Goal: Entertainment & Leisure: Consume media (video, audio)

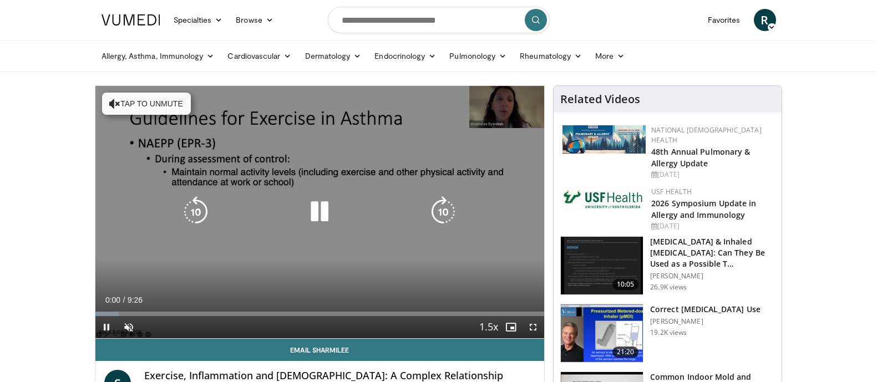
click at [170, 103] on button "Tap to unmute" at bounding box center [146, 104] width 89 height 22
click at [313, 216] on icon "Video Player" at bounding box center [319, 211] width 31 height 31
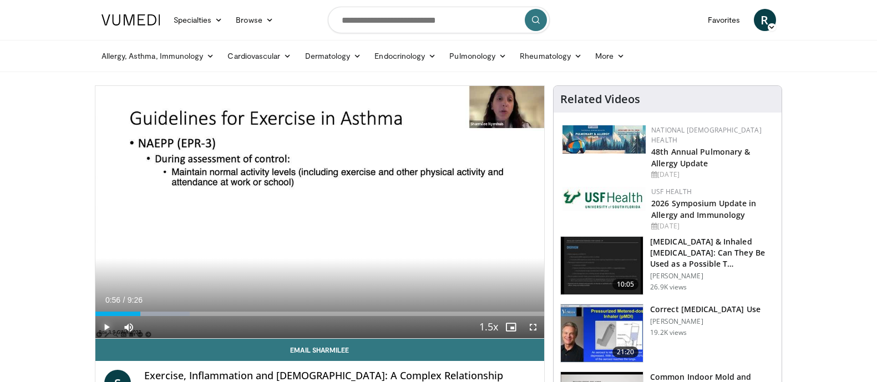
click at [108, 329] on span "Video Player" at bounding box center [106, 327] width 22 height 22
click at [104, 327] on span "Video Player" at bounding box center [106, 327] width 22 height 22
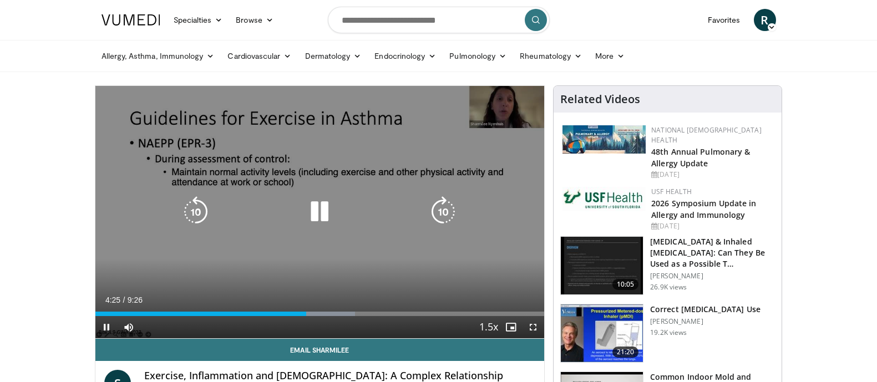
click at [314, 211] on icon "Video Player" at bounding box center [319, 211] width 31 height 31
